Goal: Find specific page/section: Find specific page/section

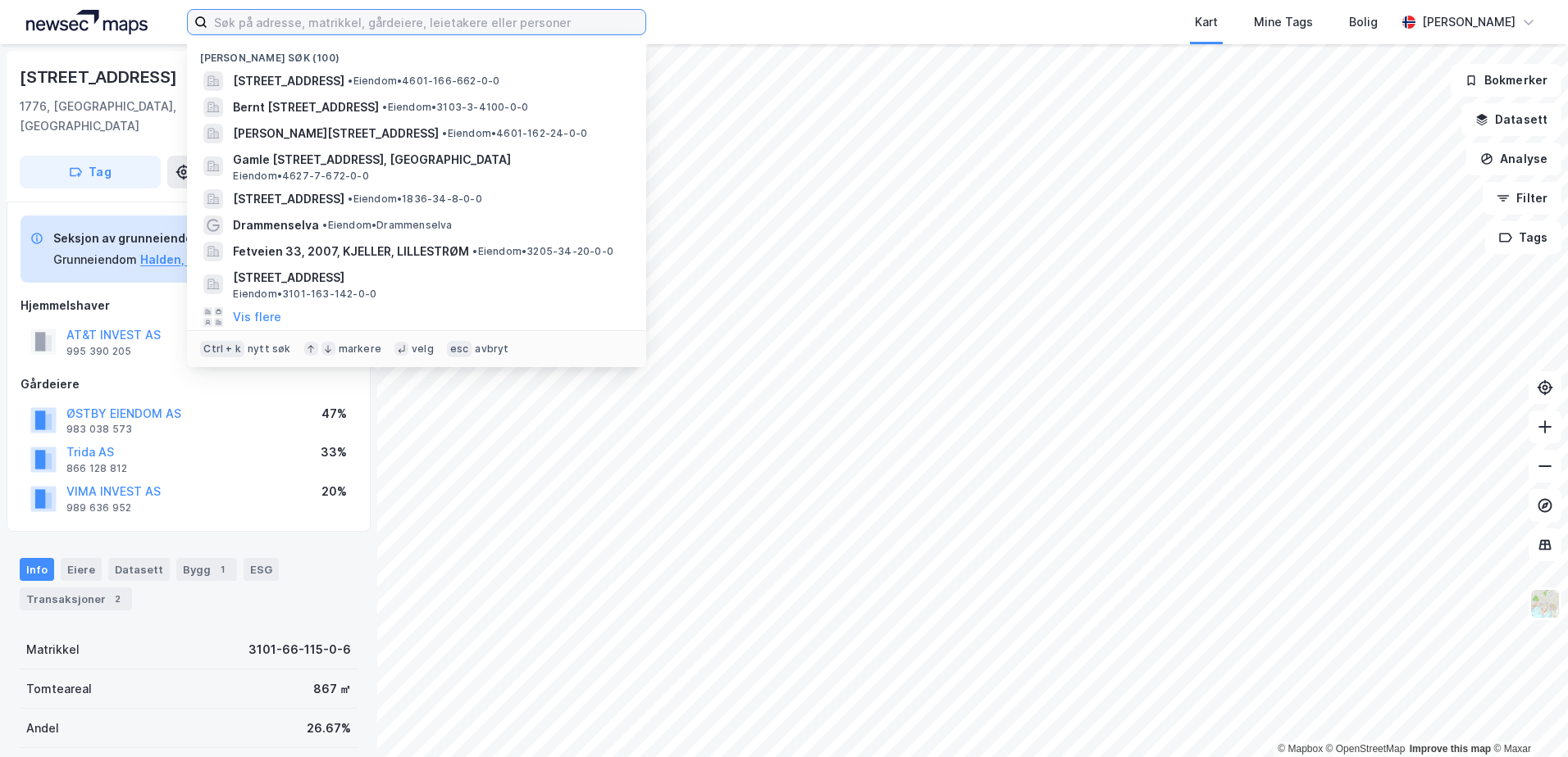
click at [422, 17] on input at bounding box center [426, 22] width 438 height 24
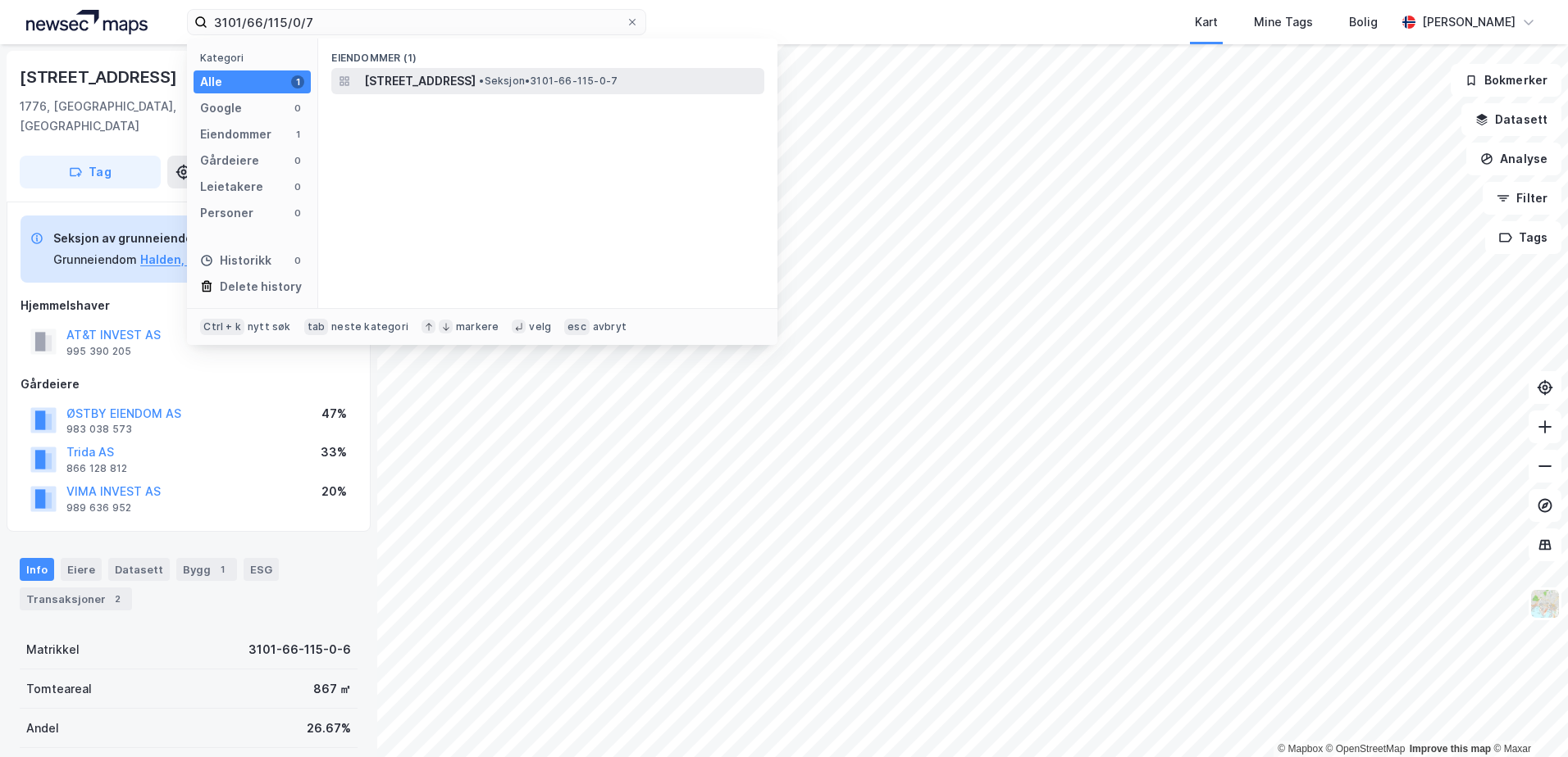
click at [475, 78] on span "[STREET_ADDRESS]" at bounding box center [420, 81] width 112 height 20
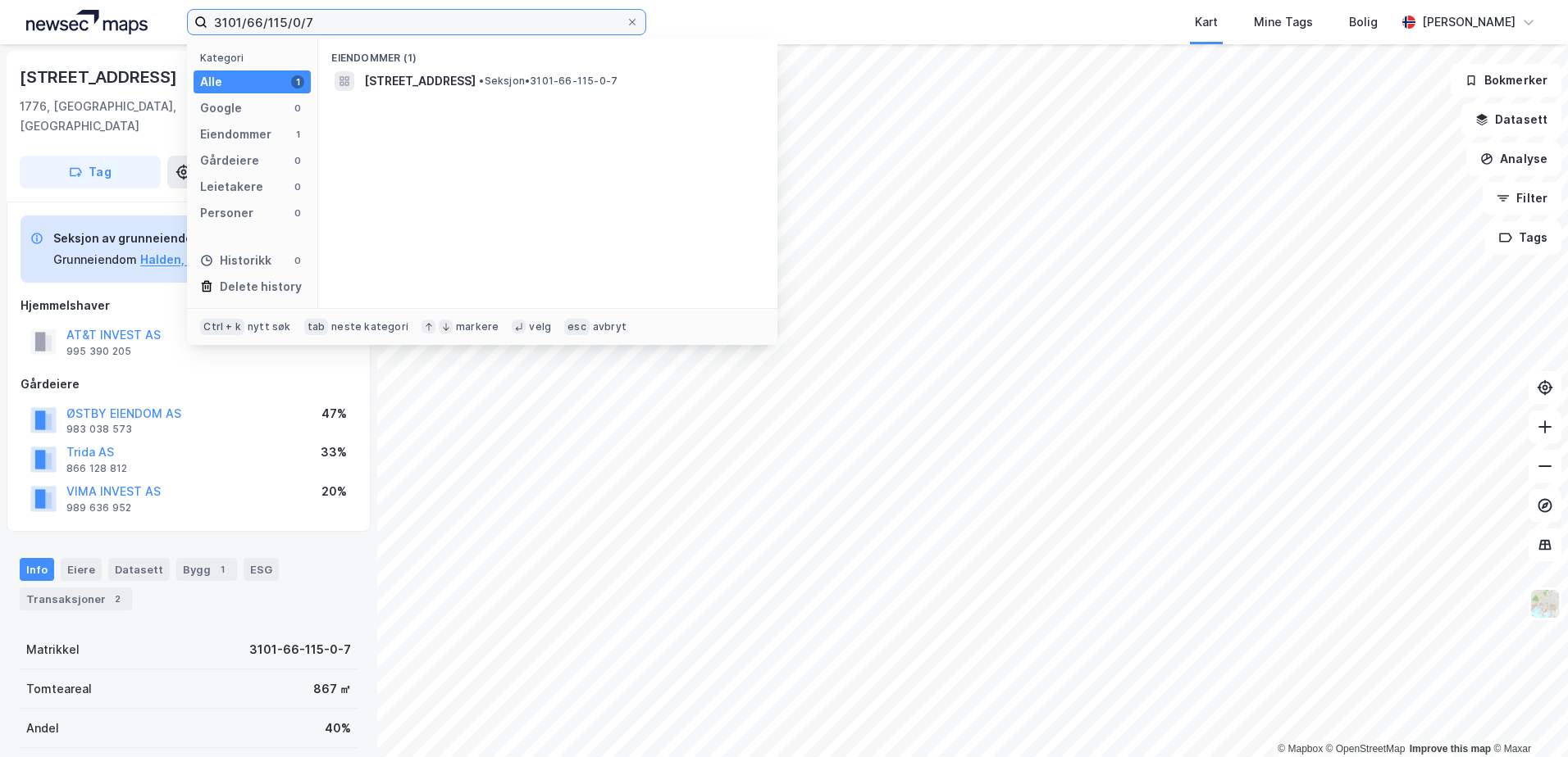
click at [322, 20] on input "3101/66/115/0/7" at bounding box center [417, 22] width 418 height 24
type input "3101/66/115/0/6"
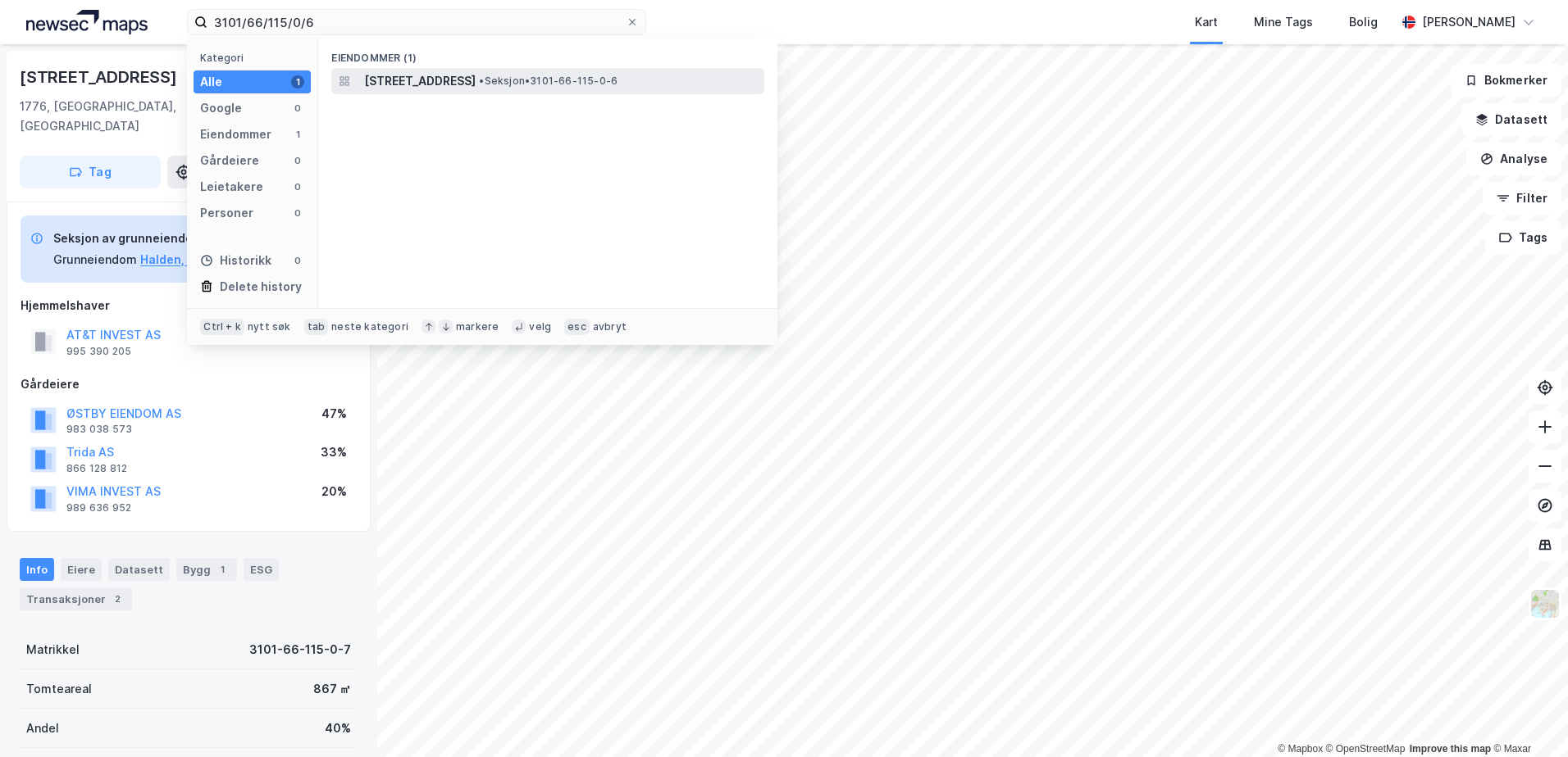
click at [420, 82] on span "[STREET_ADDRESS]" at bounding box center [420, 81] width 112 height 20
